Goal: Use online tool/utility

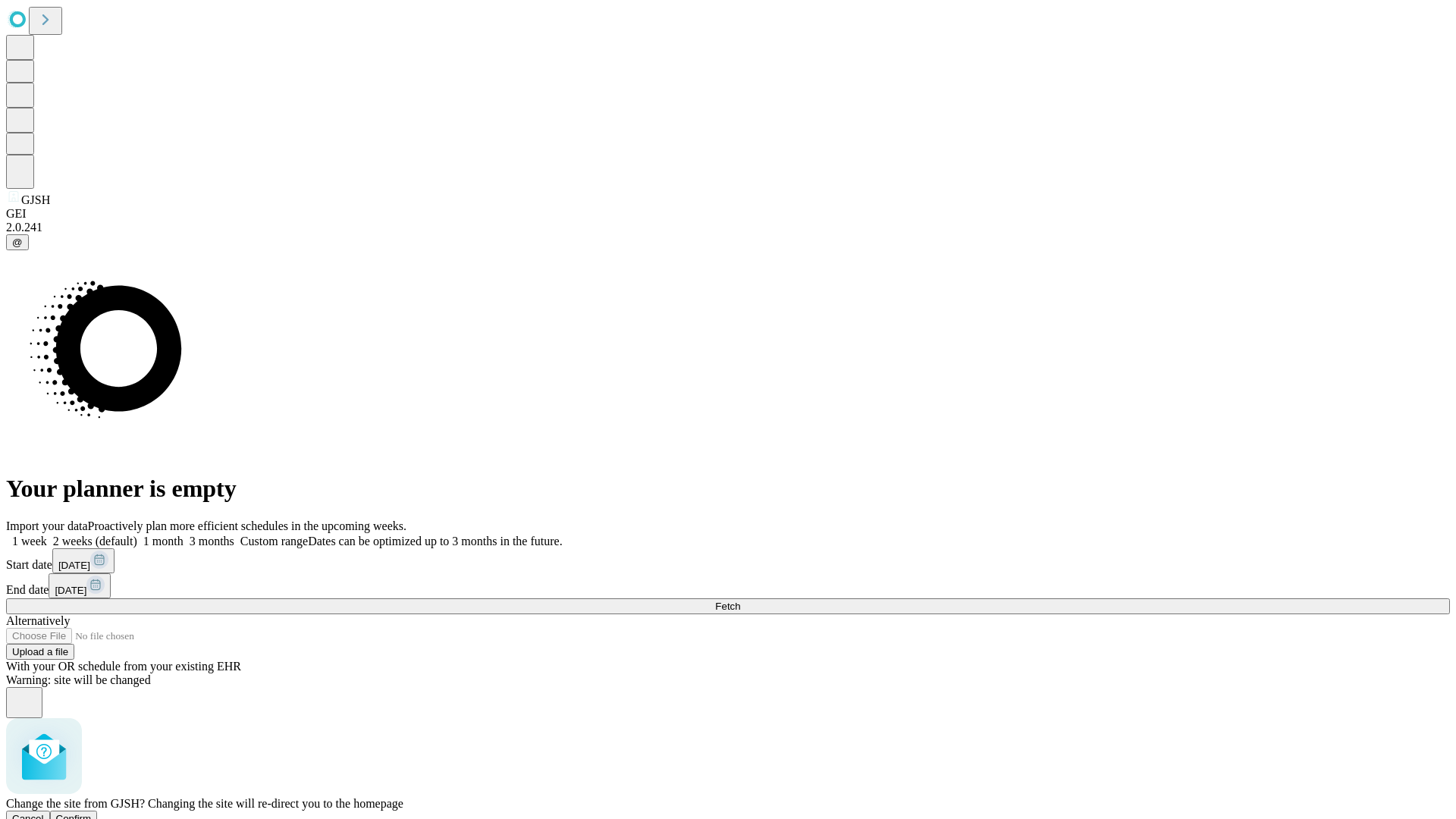
click at [92, 814] on span "Confirm" at bounding box center [74, 819] width 36 height 11
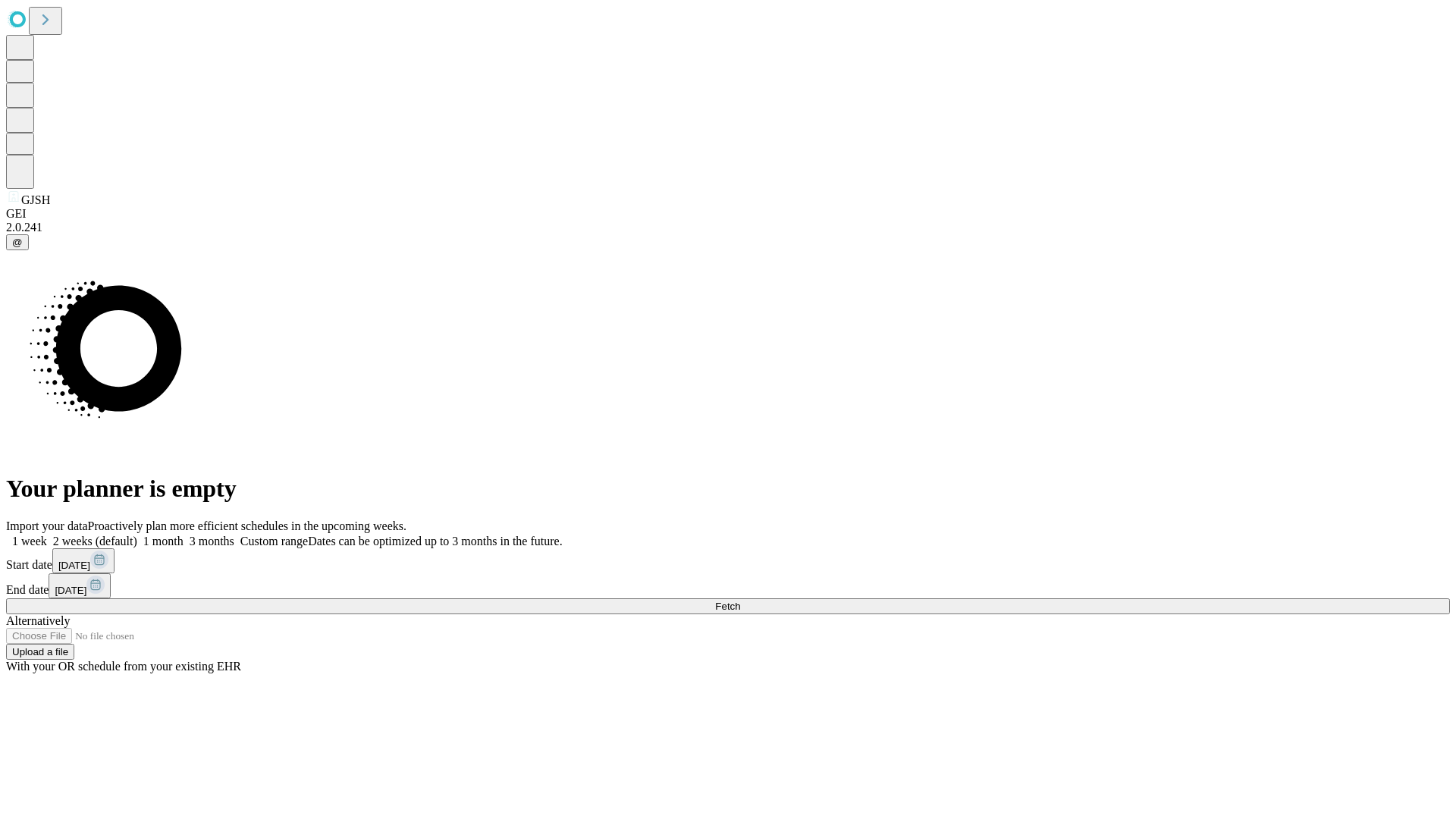
click at [47, 535] on label "1 week" at bounding box center [26, 541] width 41 height 13
click at [741, 601] on span "Fetch" at bounding box center [728, 606] width 25 height 11
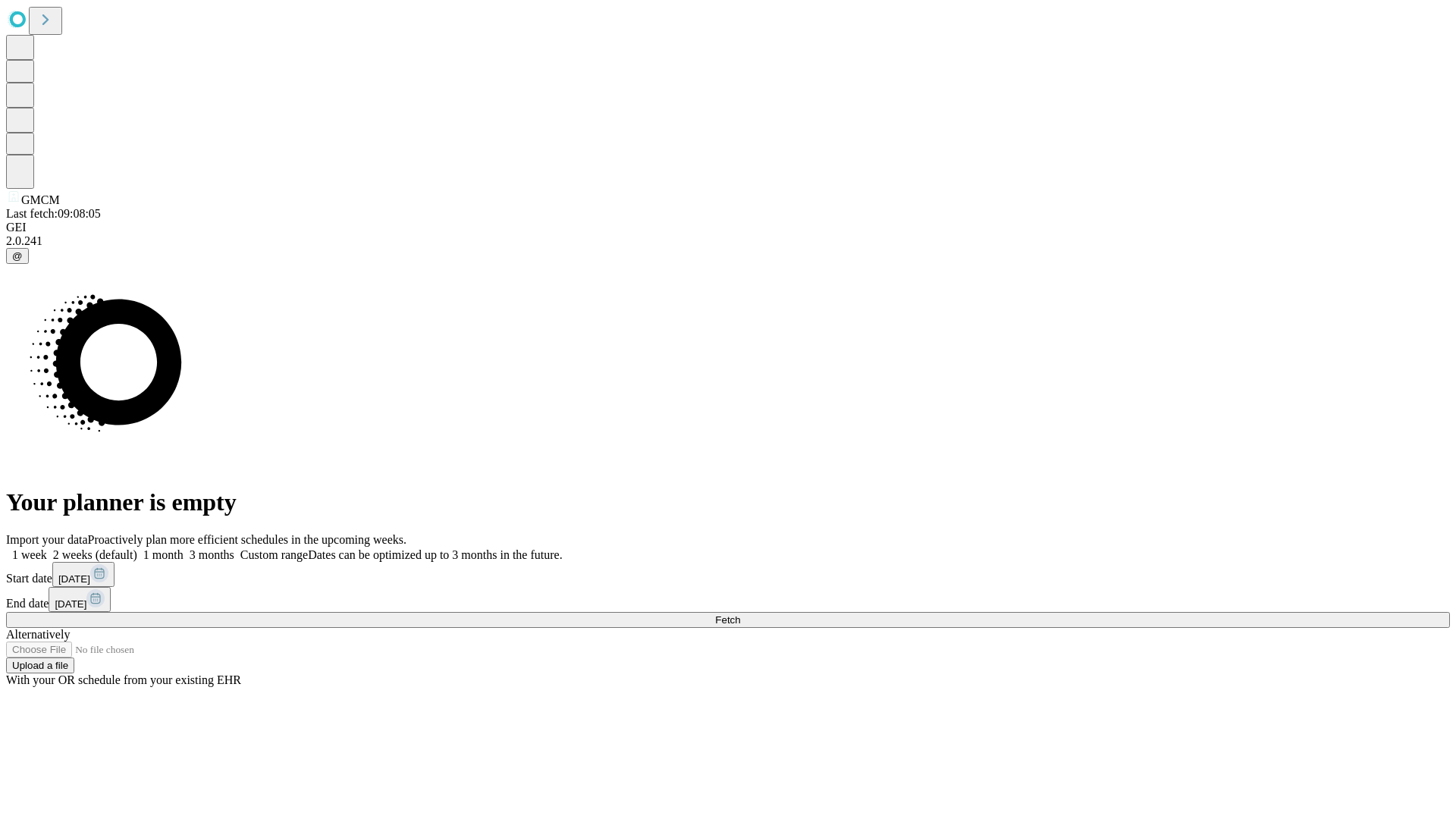
click at [47, 549] on label "1 week" at bounding box center [26, 555] width 41 height 13
click at [741, 615] on span "Fetch" at bounding box center [728, 620] width 25 height 11
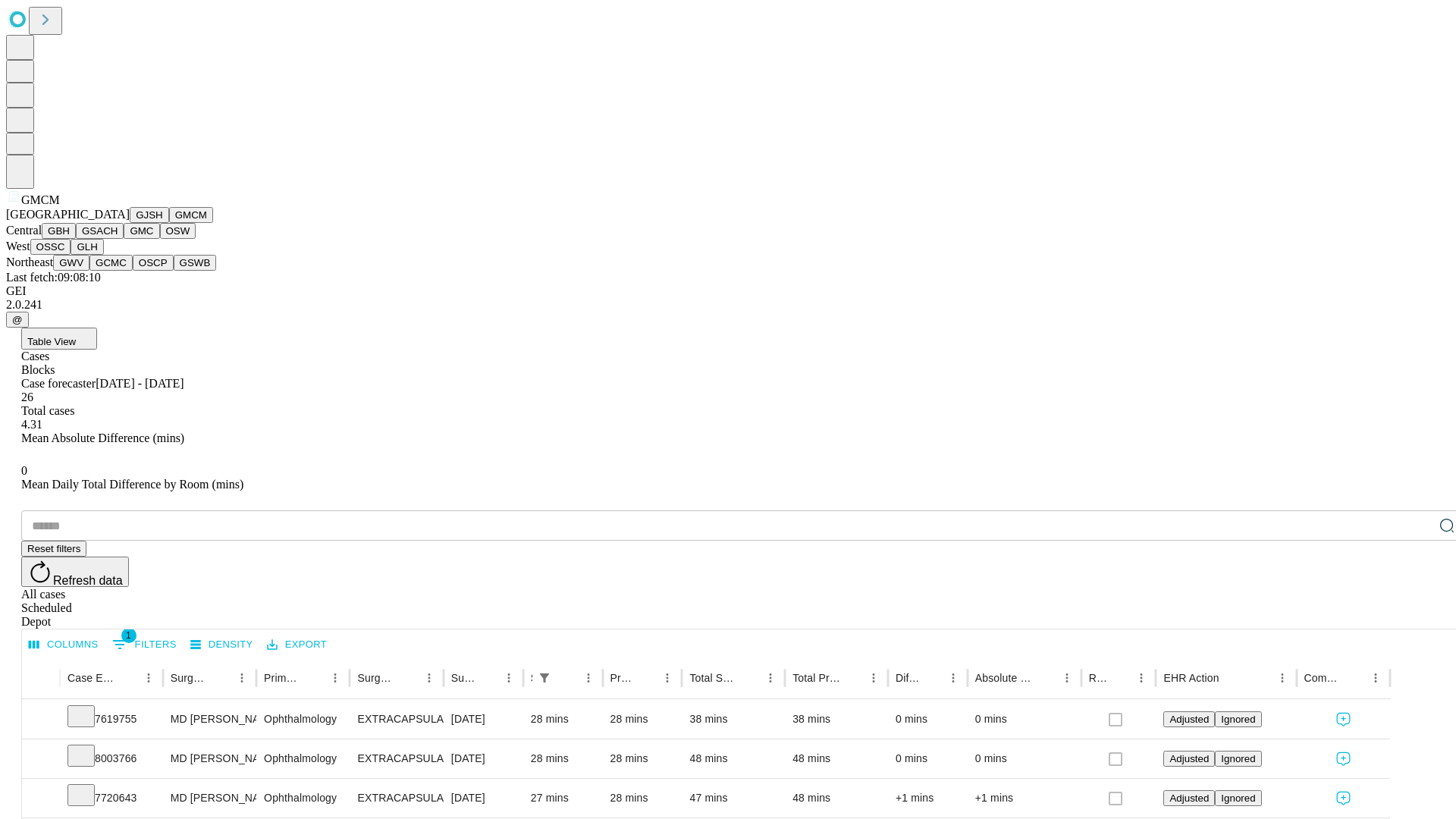
click at [76, 239] on button "GBH" at bounding box center [59, 231] width 34 height 16
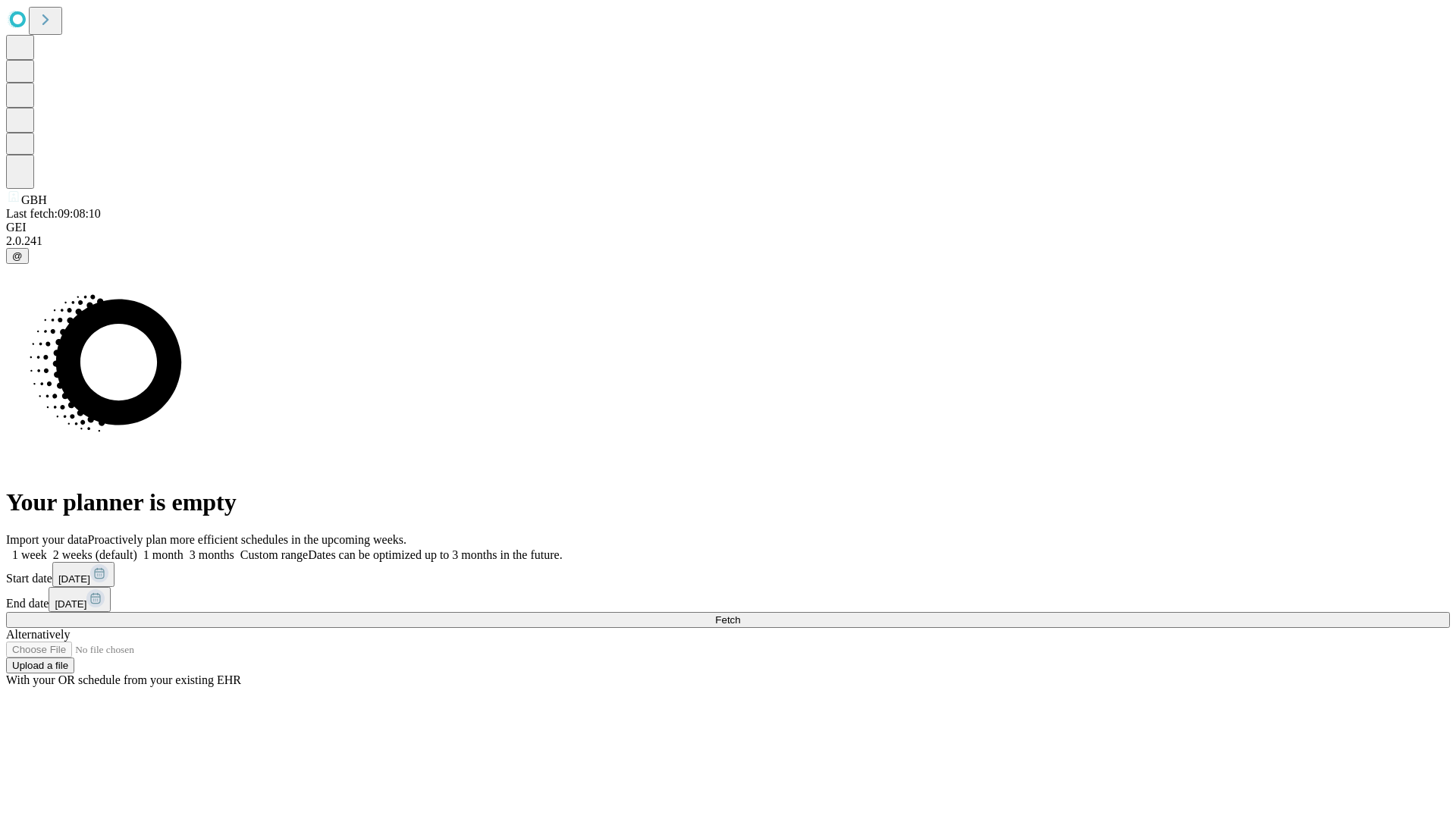
click at [47, 549] on label "1 week" at bounding box center [26, 555] width 41 height 13
click at [741, 615] on span "Fetch" at bounding box center [728, 620] width 25 height 11
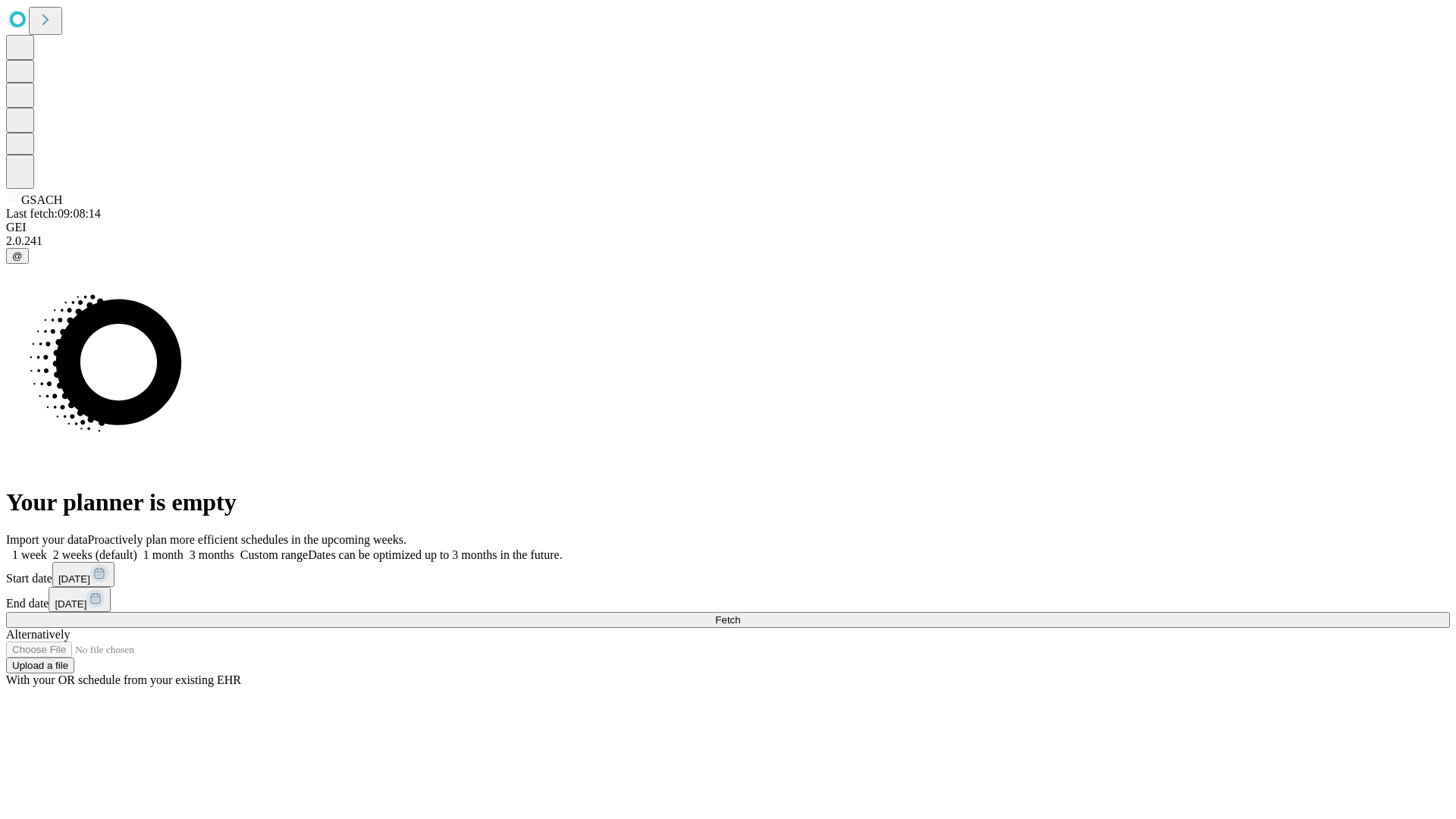
click at [47, 549] on label "1 week" at bounding box center [26, 555] width 41 height 13
click at [741, 615] on span "Fetch" at bounding box center [728, 620] width 25 height 11
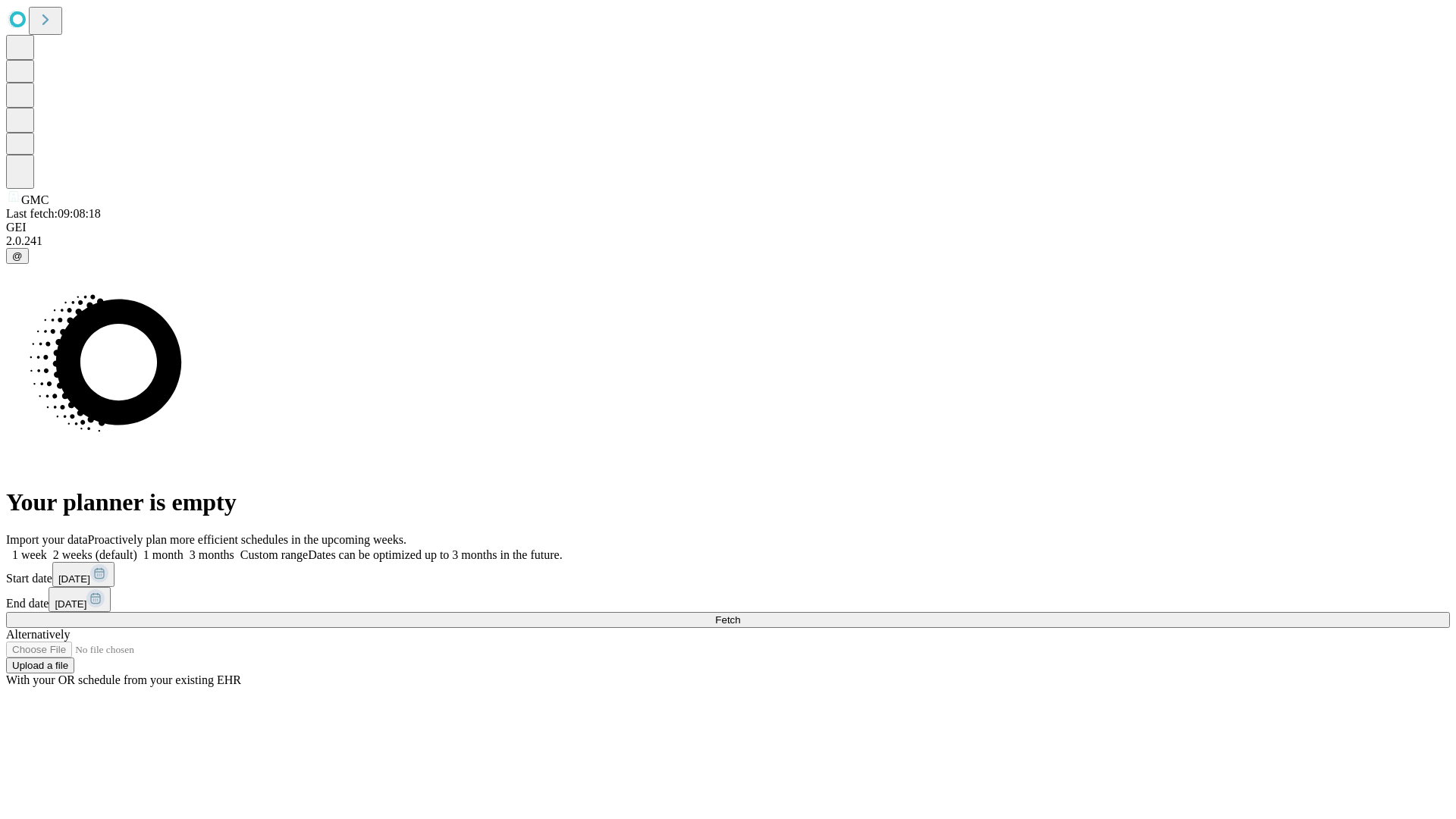
click at [47, 549] on label "1 week" at bounding box center [26, 555] width 41 height 13
click at [741, 615] on span "Fetch" at bounding box center [728, 620] width 25 height 11
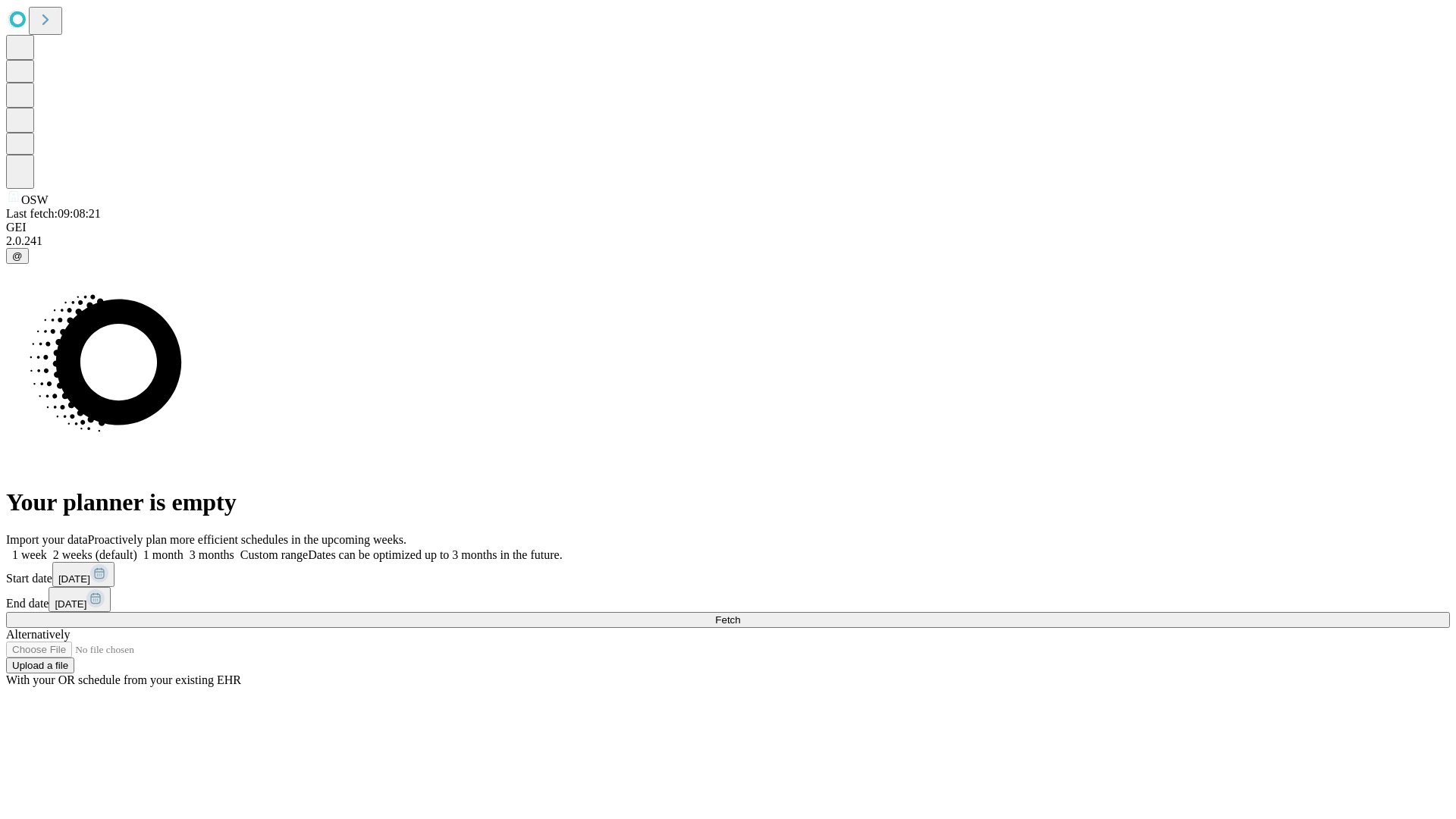
click at [741, 615] on span "Fetch" at bounding box center [728, 620] width 25 height 11
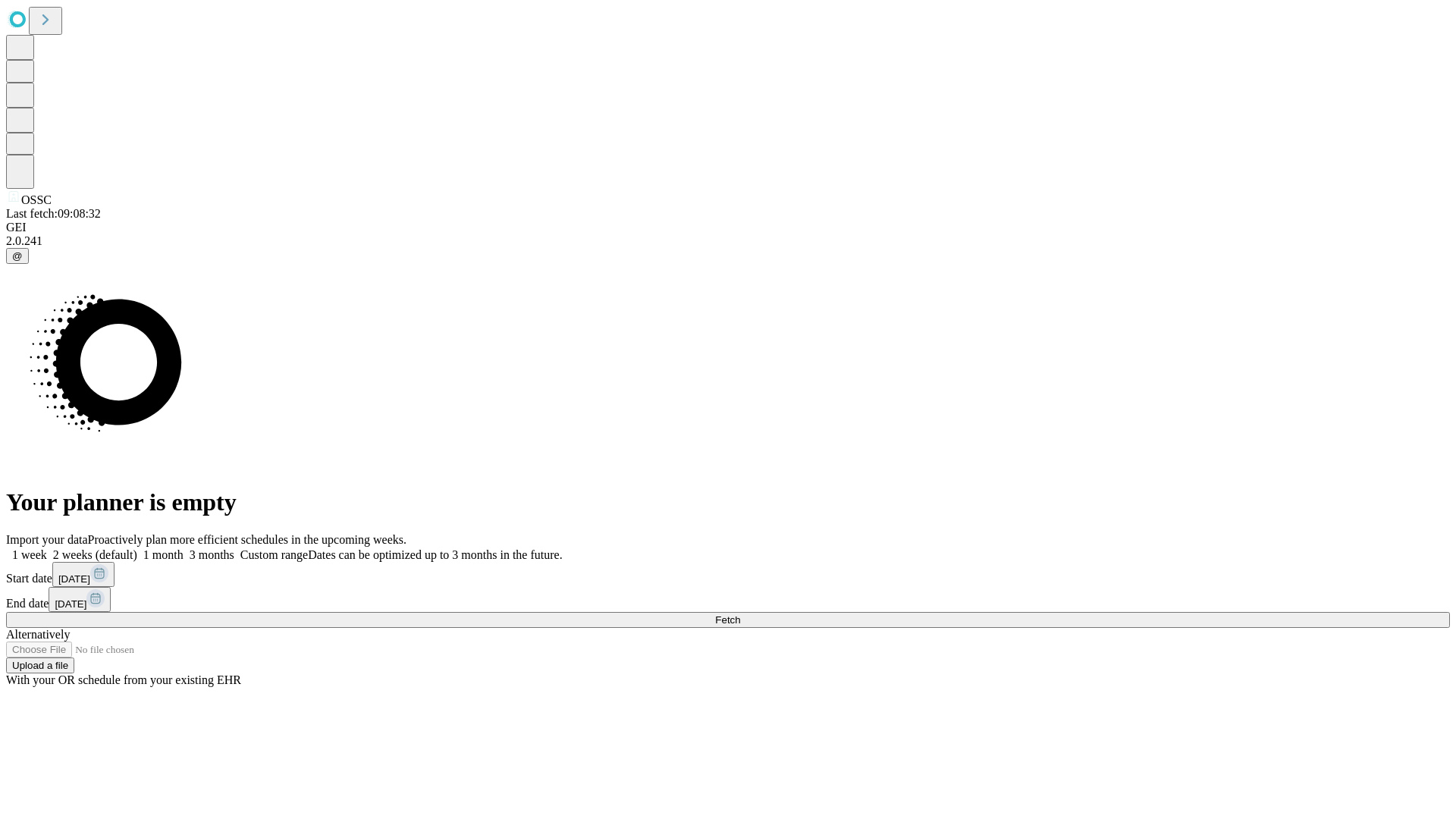
click at [47, 549] on label "1 week" at bounding box center [26, 555] width 41 height 13
click at [741, 615] on span "Fetch" at bounding box center [728, 620] width 25 height 11
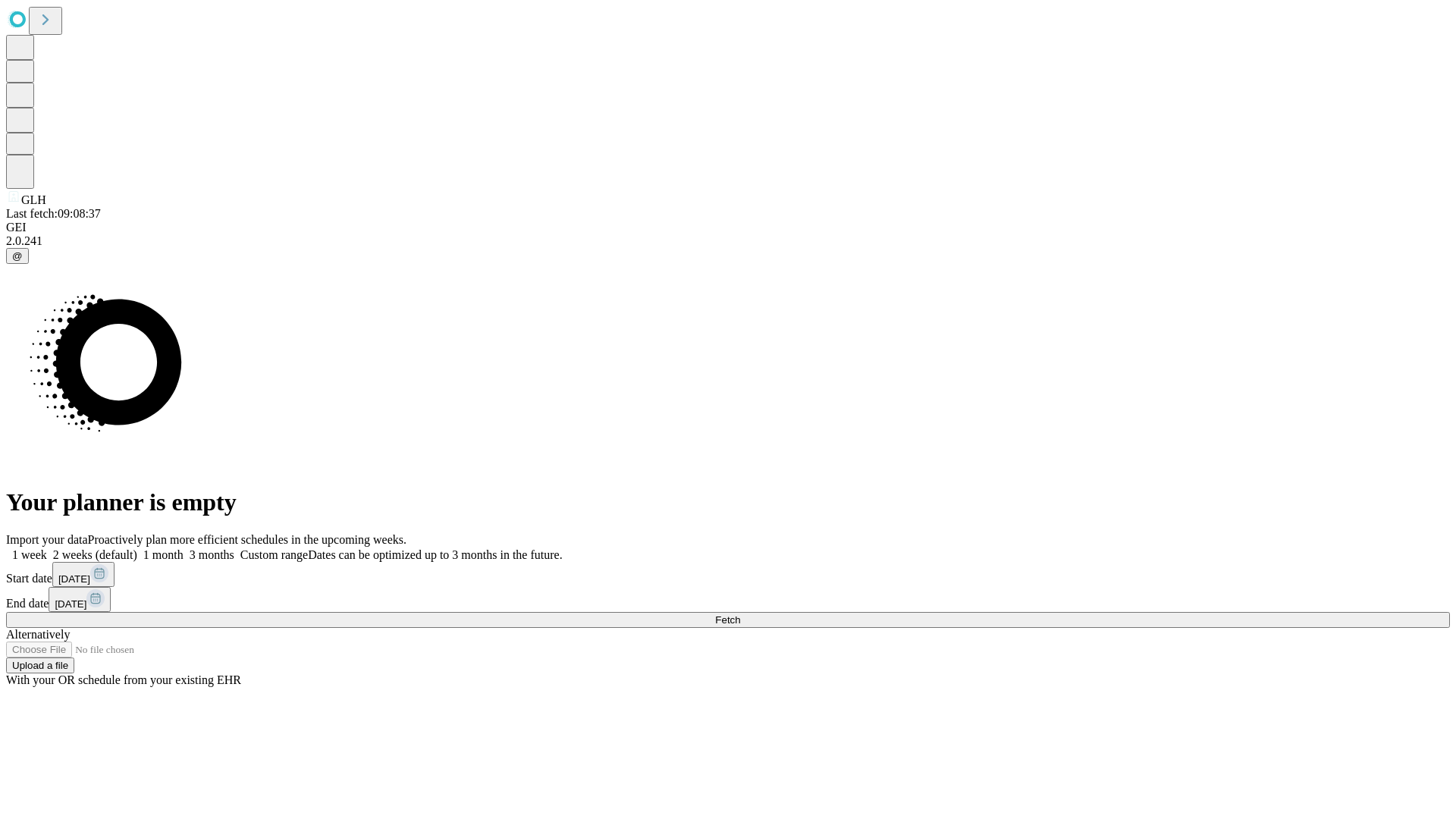
click at [741, 615] on span "Fetch" at bounding box center [728, 620] width 25 height 11
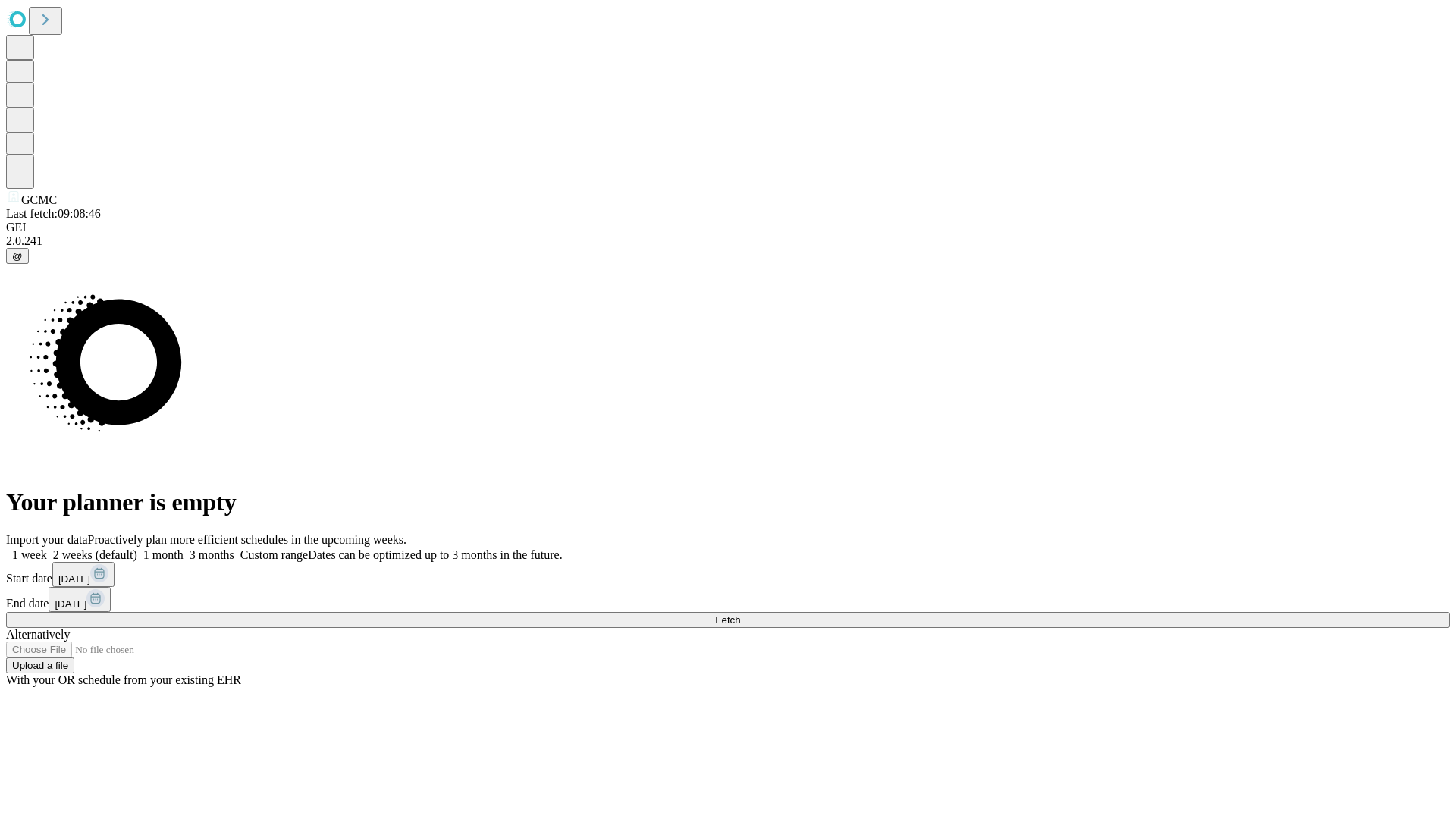
click at [47, 549] on label "1 week" at bounding box center [26, 555] width 41 height 13
click at [741, 615] on span "Fetch" at bounding box center [728, 620] width 25 height 11
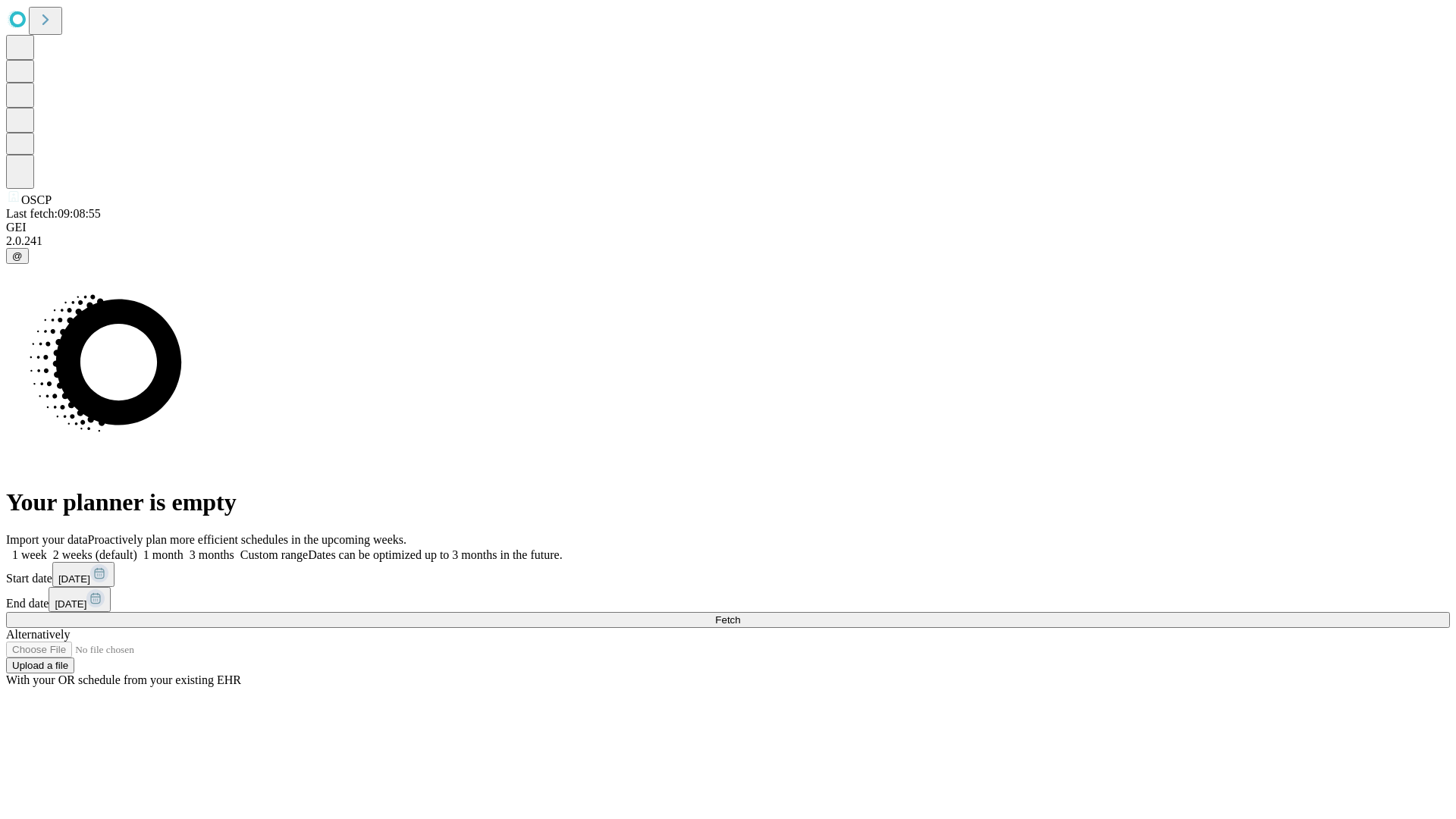
click at [47, 549] on label "1 week" at bounding box center [26, 555] width 41 height 13
click at [741, 615] on span "Fetch" at bounding box center [728, 620] width 25 height 11
